Goal: Task Accomplishment & Management: Use online tool/utility

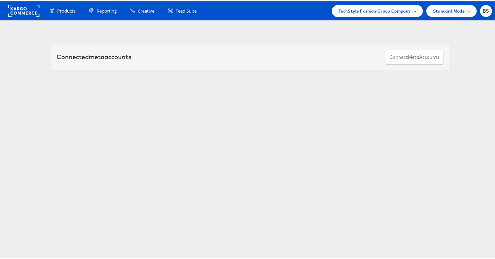
click at [374, 14] on div "TechStyle Fashion Group Company" at bounding box center [377, 10] width 91 height 12
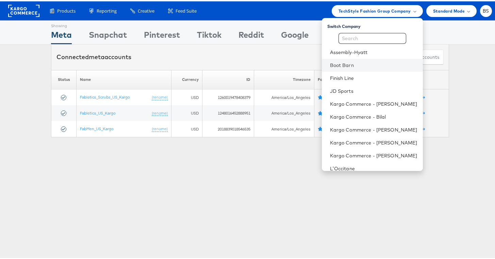
click at [345, 67] on li "Boot Barn" at bounding box center [372, 64] width 101 height 13
click at [335, 66] on link "Boot Barn" at bounding box center [373, 64] width 87 height 7
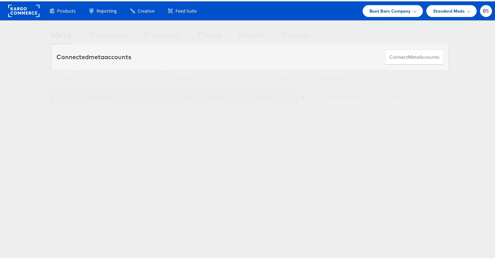
click at [102, 97] on link "Boot Barn Primary" at bounding box center [99, 95] width 32 height 5
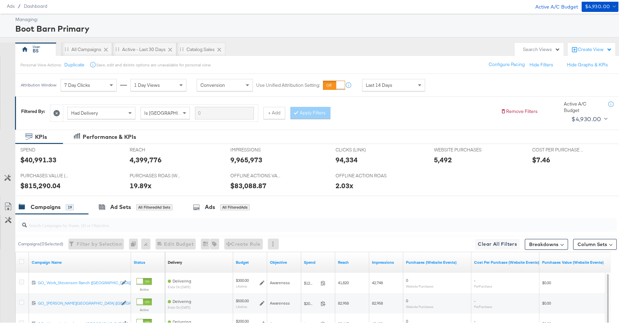
scroll to position [42, 0]
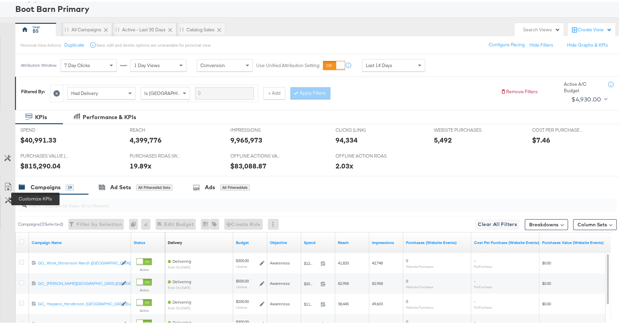
click at [7, 198] on icon at bounding box center [8, 198] width 6 height 6
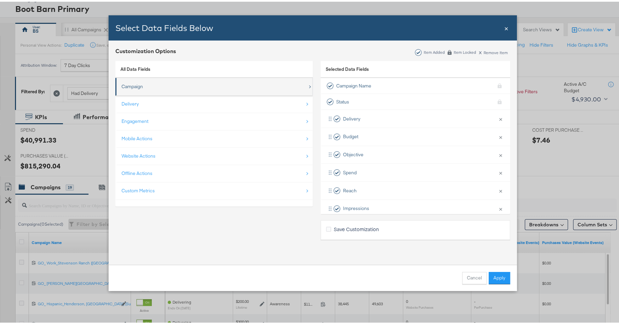
click at [191, 90] on div "Campaign" at bounding box center [215, 85] width 186 height 14
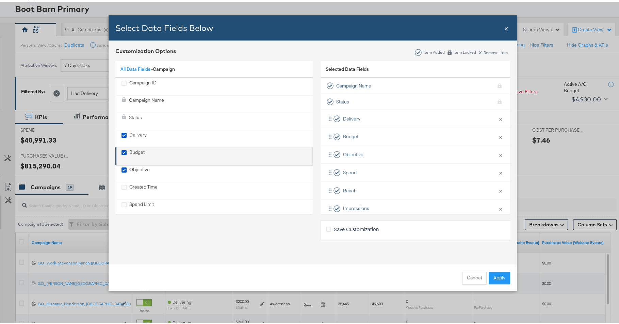
scroll to position [43, 0]
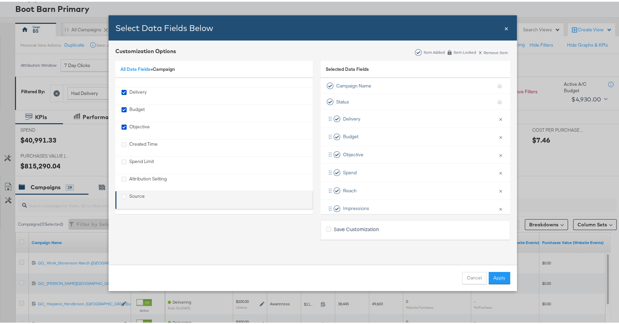
click at [134, 194] on div "Source" at bounding box center [136, 198] width 15 height 14
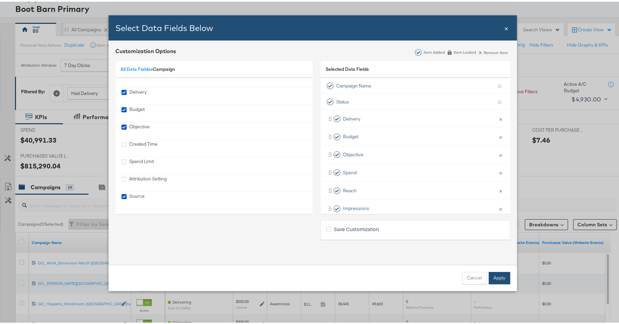
click at [504, 275] on button "Apply" at bounding box center [499, 276] width 21 height 12
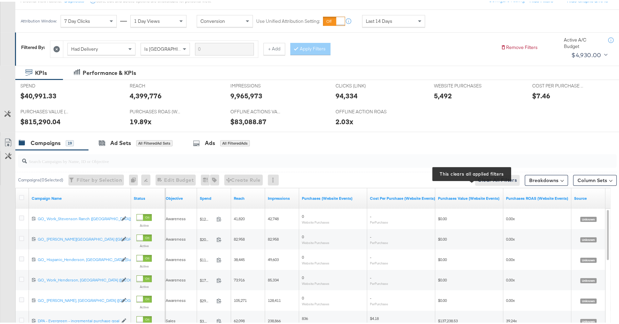
scroll to position [181, 0]
